Goal: Information Seeking & Learning: Learn about a topic

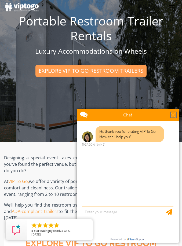
click at [172, 117] on div "close" at bounding box center [173, 114] width 5 height 5
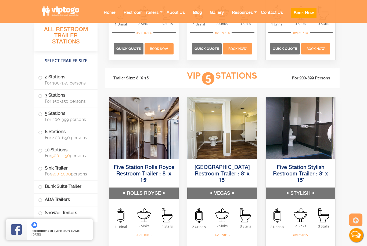
scroll to position [867, 0]
click at [182, 148] on img at bounding box center [222, 129] width 70 height 62
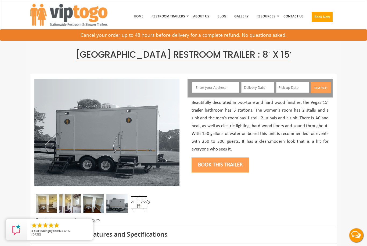
click at [143, 203] on img at bounding box center [140, 204] width 21 height 19
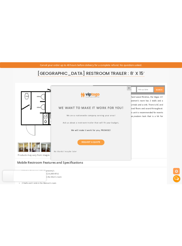
scroll to position [35, 0]
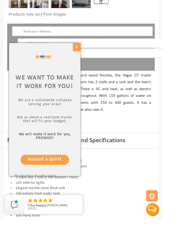
click at [90, 58] on div "X" at bounding box center [86, 52] width 8 height 9
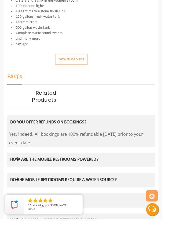
scroll to position [426, 0]
click at [156, 177] on h5 "HOW ARE THE MOBILE RESTROOMS POWERED?" at bounding box center [88, 180] width 155 height 6
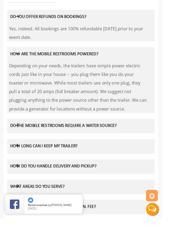
scroll to position [545, 0]
click at [163, 139] on h5 "DO THE MOBILE RESTROOMS REQUIRE A WATER SOURCE?" at bounding box center [88, 142] width 155 height 6
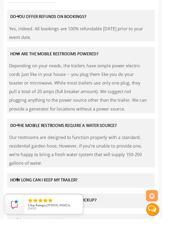
click at [158, 195] on div "3 answers HOW LONG CAN I KEEP MY TRAILER? Starting from one hour to as many yea…" at bounding box center [91, 203] width 166 height 16
click at [108, 201] on h5 "HOW LONG CAN I KEEP MY TRAILER?" at bounding box center [88, 203] width 155 height 6
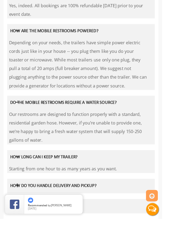
scroll to position [571, 0]
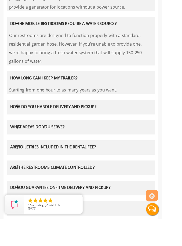
click at [109, 163] on h5 "ARE TOILETRIES INCLUDED IN THE RENTAL FEE?" at bounding box center [88, 166] width 155 height 6
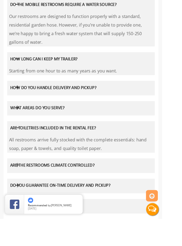
scroll to position [681, 0]
click at [104, 184] on h5 "ARE THE RESTROOMS CLIMATE CONTROLLED?" at bounding box center [88, 187] width 155 height 6
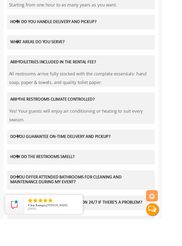
scroll to position [755, 0]
click at [99, 174] on h5 "HOW DO THE RESTROOMS SMELL?" at bounding box center [88, 177] width 155 height 6
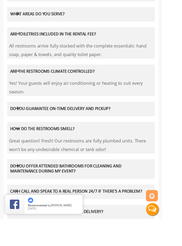
scroll to position [787, 0]
click at [136, 184] on h5 "DO YOU OFFER ATTENDED BATHROOMS FOR CLEANING AND MAINTENANCE DURING MY EVENT?" at bounding box center [88, 189] width 155 height 11
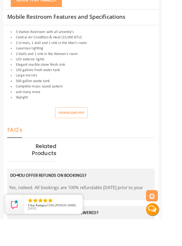
scroll to position [366, 0]
click at [84, 127] on button "Download pdf" at bounding box center [80, 127] width 37 height 12
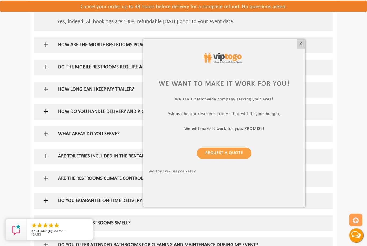
scroll to position [381, 0]
